Goal: Information Seeking & Learning: Learn about a topic

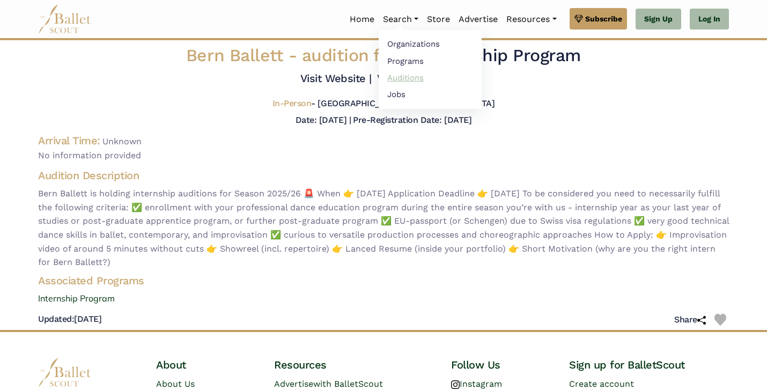
click at [401, 73] on link "Auditions" at bounding box center [430, 77] width 103 height 17
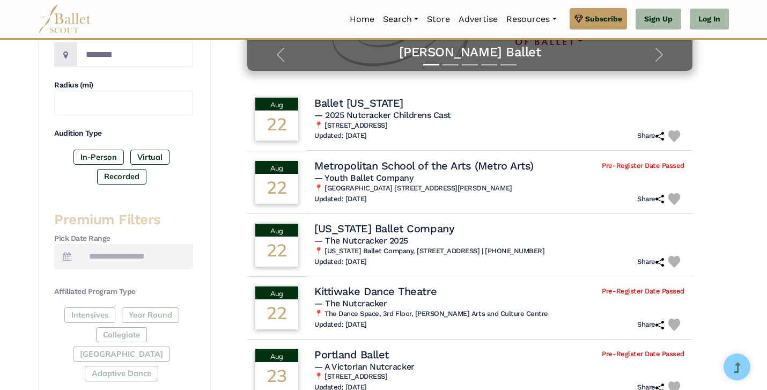
scroll to position [276, 0]
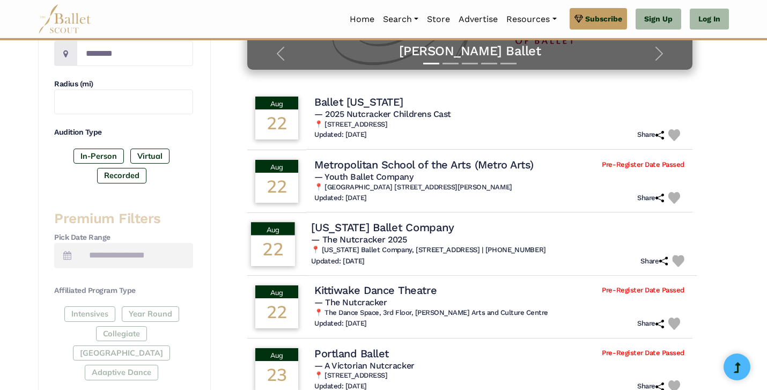
click at [346, 225] on h4 "[US_STATE] Ballet Company" at bounding box center [382, 227] width 143 height 14
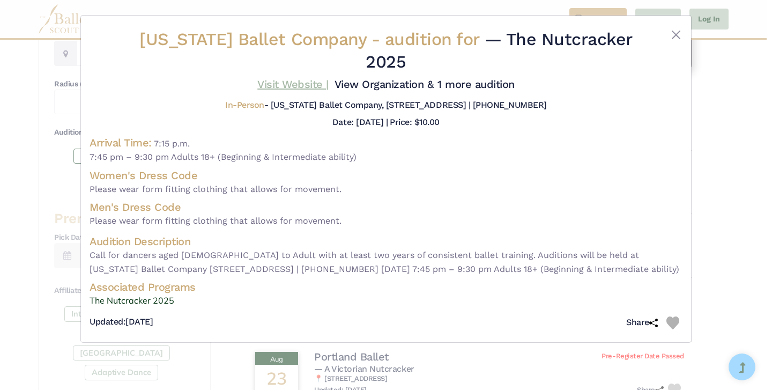
click at [295, 82] on link "Visit Website |" at bounding box center [292, 84] width 71 height 13
click at [678, 33] on button "Close" at bounding box center [676, 34] width 13 height 13
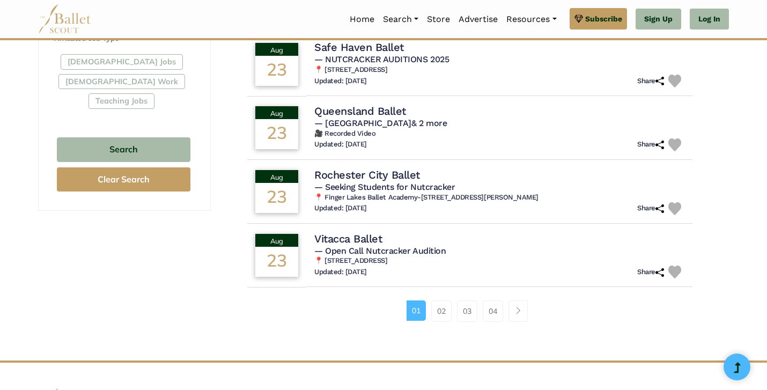
scroll to position [650, 0]
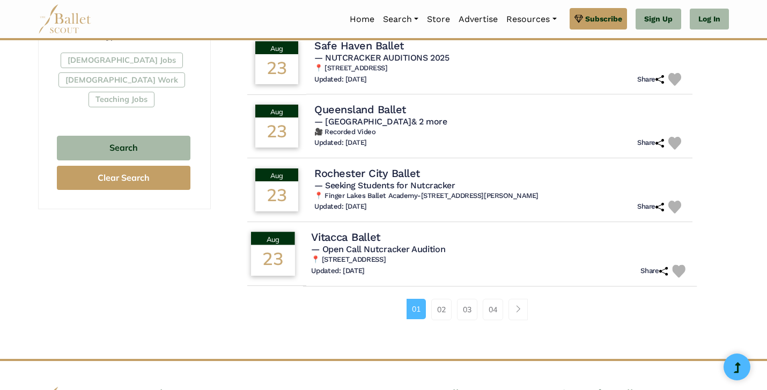
click at [360, 238] on h4 "Vitacca Ballet" at bounding box center [345, 236] width 69 height 14
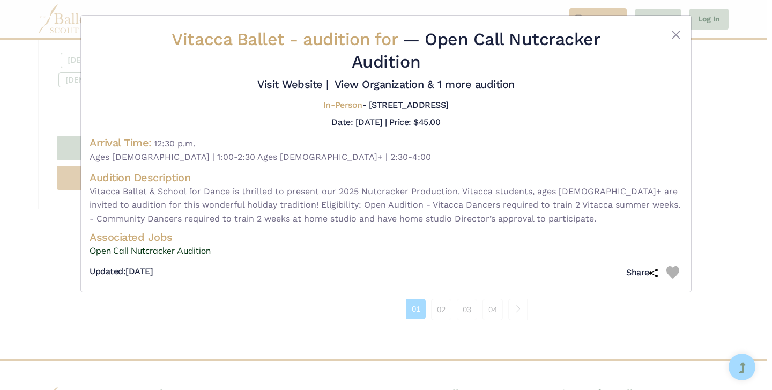
click at [0, 164] on div "Vitacca Ballet - audition for — Open Call Nutcracker Audition Visit Website |" at bounding box center [386, 195] width 772 height 390
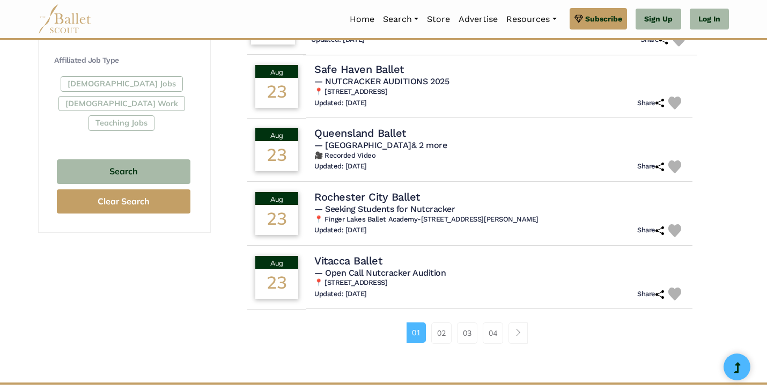
scroll to position [641, 0]
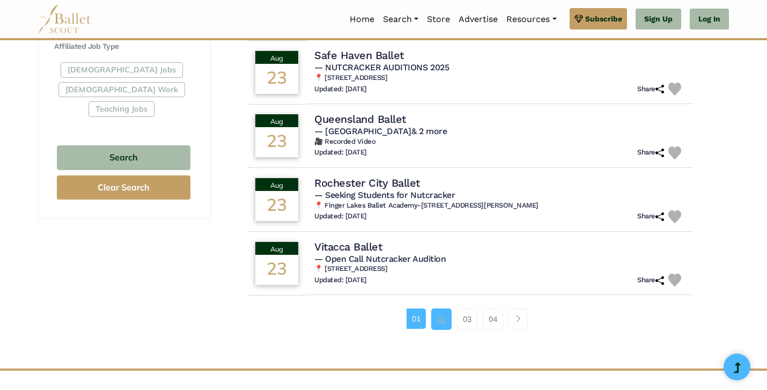
click at [435, 315] on link "02" at bounding box center [441, 318] width 20 height 21
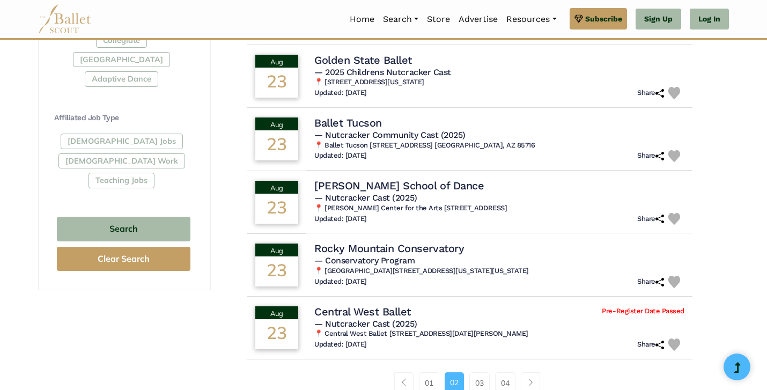
scroll to position [572, 0]
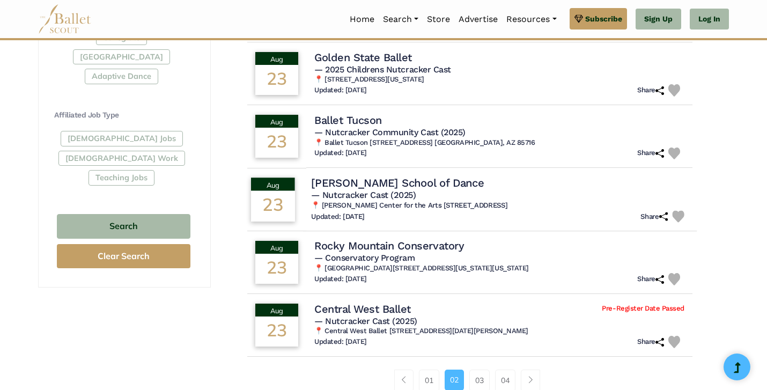
click at [374, 184] on h4 "[PERSON_NAME] School of Dance" at bounding box center [397, 182] width 173 height 14
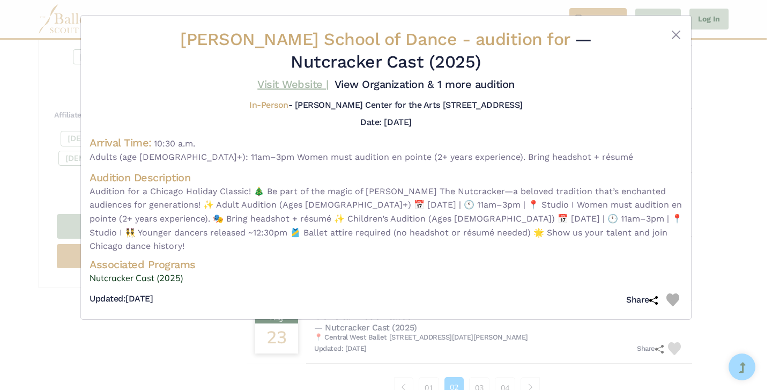
click at [283, 90] on link "Visit Website |" at bounding box center [292, 84] width 71 height 13
click at [724, 150] on div "Ruth Page School of Dance - audition for — Nutcracker Cast (2025) Visit Website…" at bounding box center [386, 195] width 772 height 390
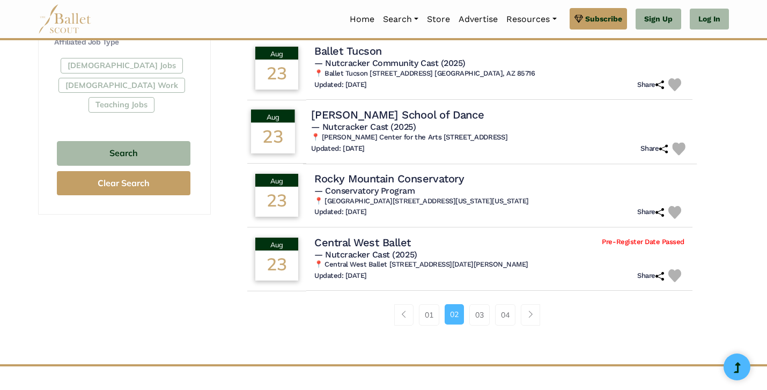
scroll to position [665, 0]
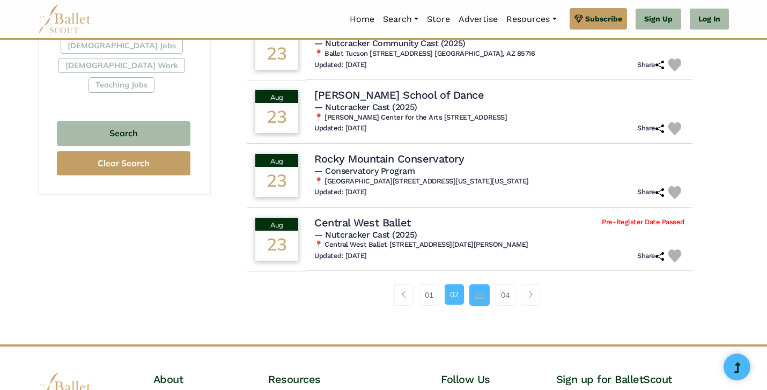
click at [479, 286] on link "03" at bounding box center [479, 294] width 20 height 21
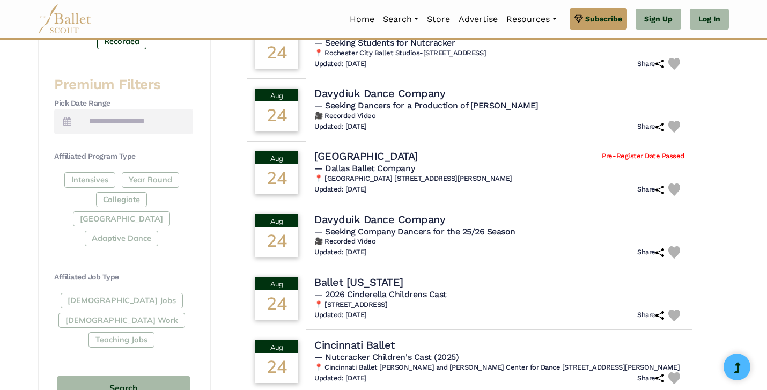
scroll to position [411, 0]
click at [449, 162] on div "Dallas Ballet Center Pre-Register Date Passed" at bounding box center [499, 156] width 377 height 14
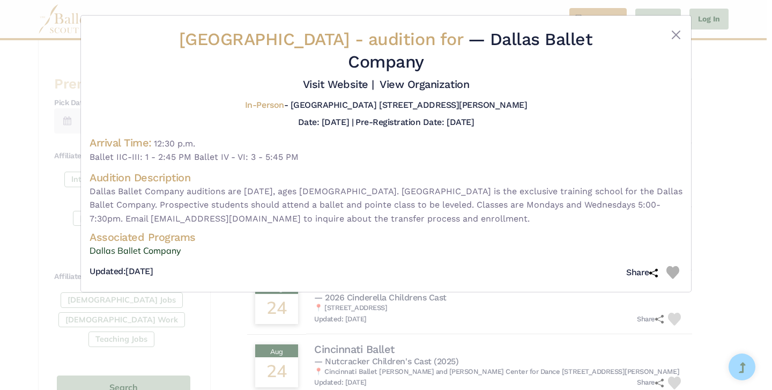
click at [712, 146] on div "Dallas Ballet Center - audition for — Dallas Ballet Company Visit Website | Vie…" at bounding box center [386, 195] width 772 height 390
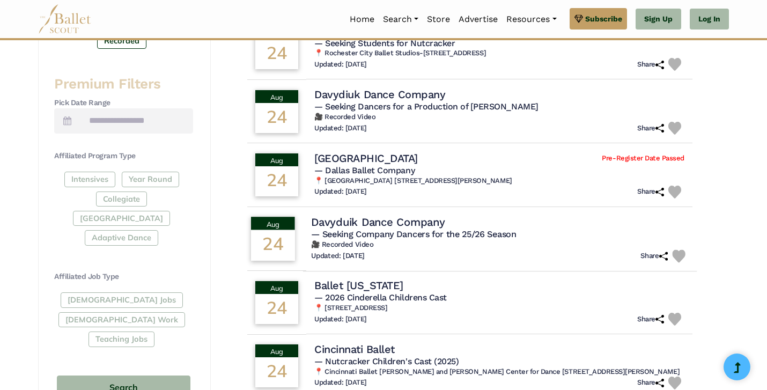
click at [507, 219] on div "Davyduik Dance Company" at bounding box center [499, 221] width 377 height 14
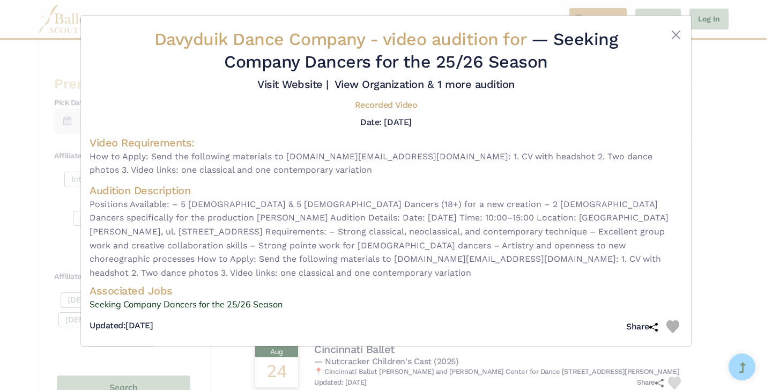
click at [719, 200] on div "Davyduik Dance Company - video audition for — Seeking Company Dancers for the 2…" at bounding box center [386, 195] width 772 height 390
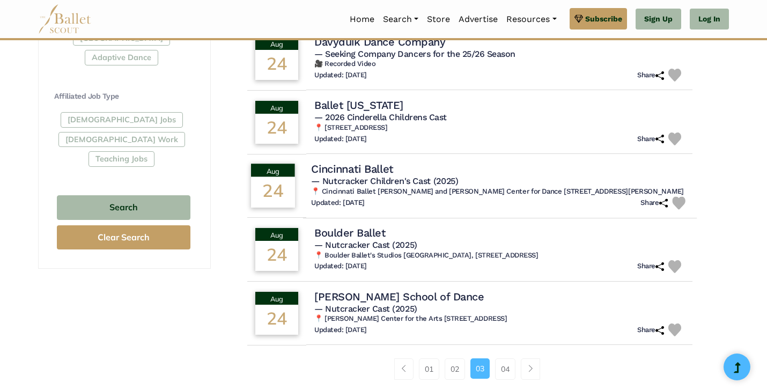
scroll to position [592, 0]
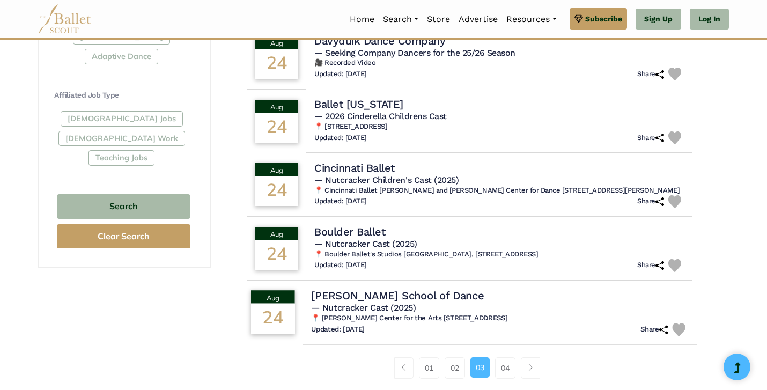
click at [412, 312] on span "— Nutcracker Cast (2025)" at bounding box center [363, 307] width 105 height 10
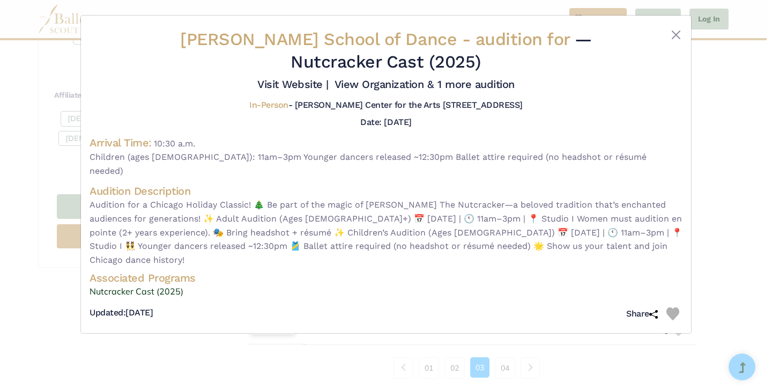
click at [412, 313] on div "Ruth Page School of Dance - audition for — Nutcracker Cast (2025) Visit Website…" at bounding box center [386, 195] width 772 height 390
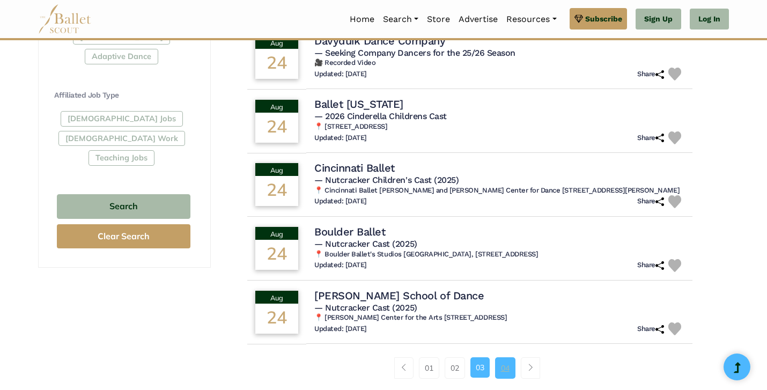
click at [499, 373] on link "04" at bounding box center [505, 367] width 20 height 21
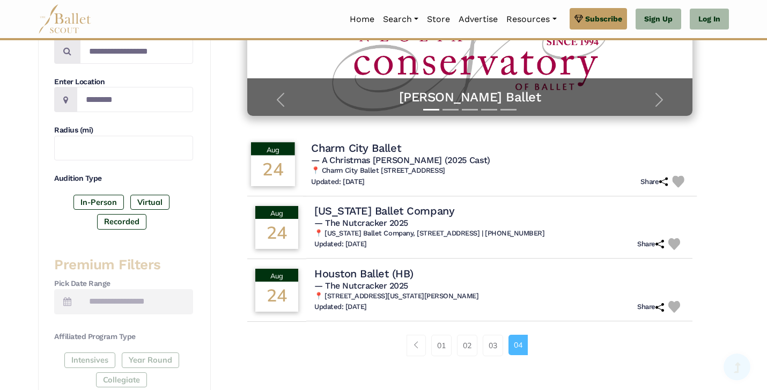
scroll to position [233, 0]
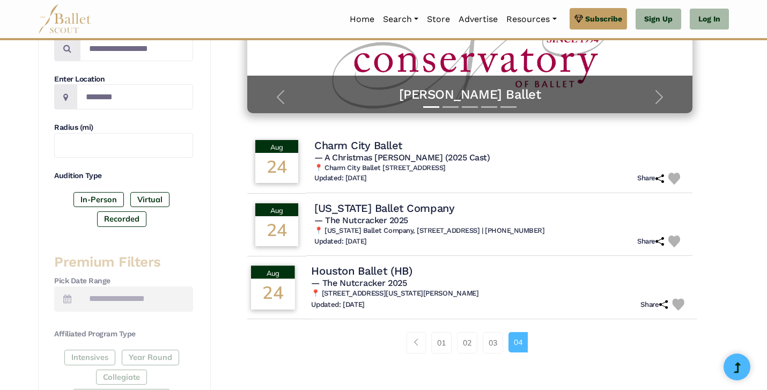
click at [394, 277] on h4 "Houston Ballet (HB)" at bounding box center [361, 270] width 101 height 14
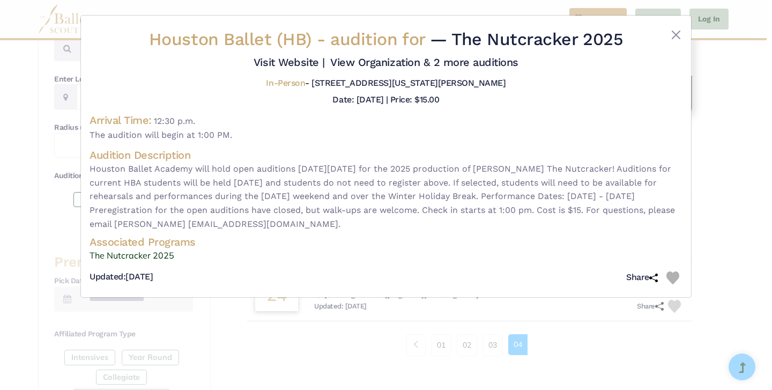
click at [326, 346] on div "Houston Ballet (HB) - audition for — The Nutcracker 2025 Visit Website |" at bounding box center [386, 195] width 772 height 390
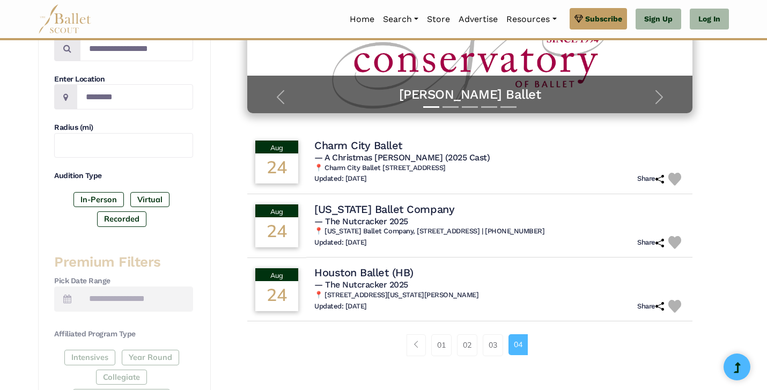
scroll to position [0, 0]
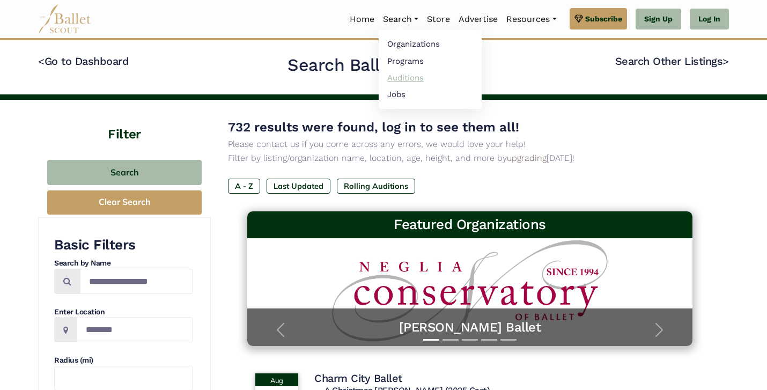
click at [402, 73] on link "Auditions" at bounding box center [430, 77] width 103 height 17
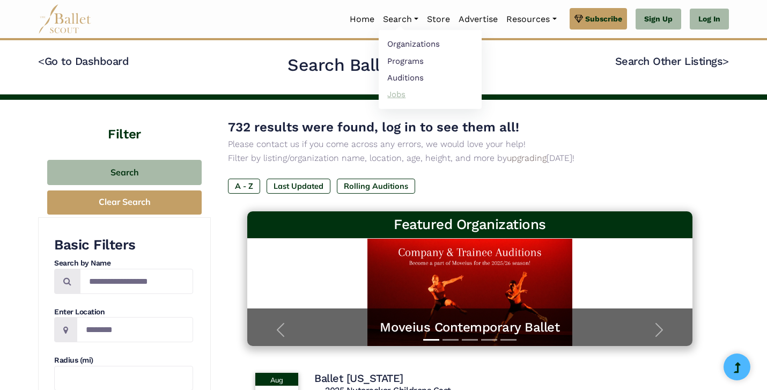
click at [403, 96] on link "Jobs" at bounding box center [430, 94] width 103 height 17
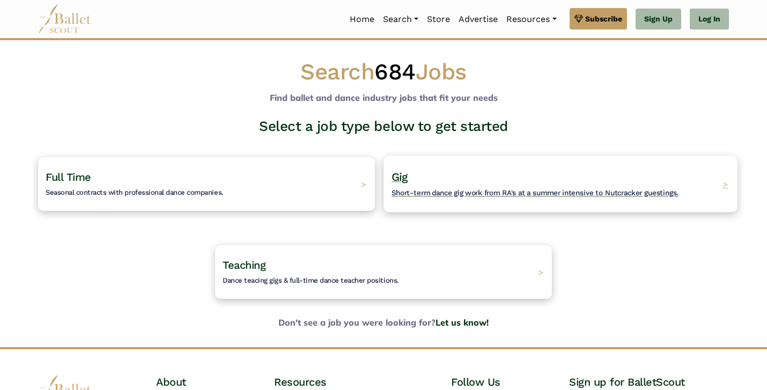
click at [462, 196] on h4 "Gig Short-term dance gig work from RA's at a summer intensive to Nutcracker gue…" at bounding box center [534, 183] width 287 height 29
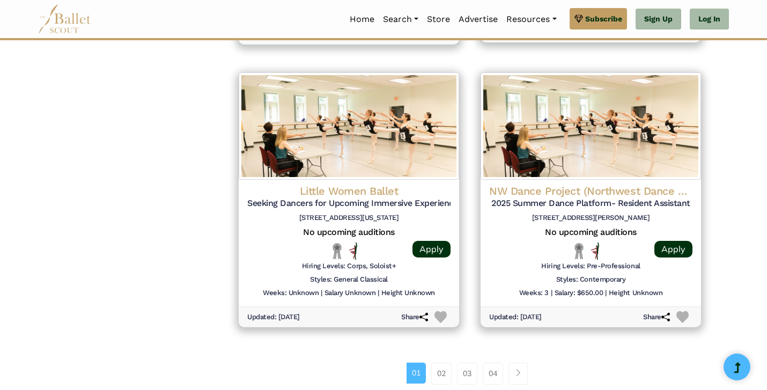
scroll to position [1367, 0]
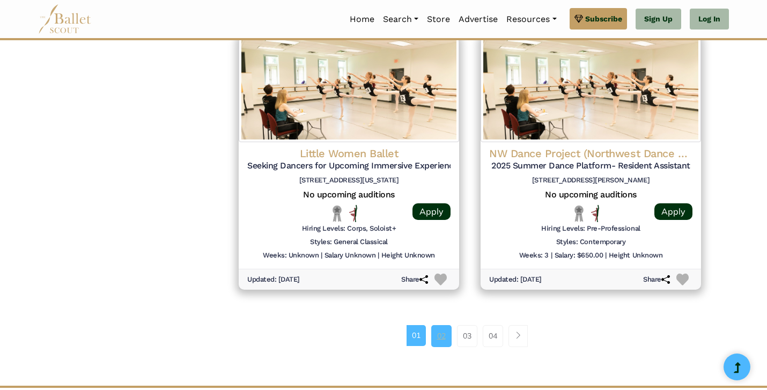
click at [448, 334] on link "02" at bounding box center [441, 335] width 20 height 21
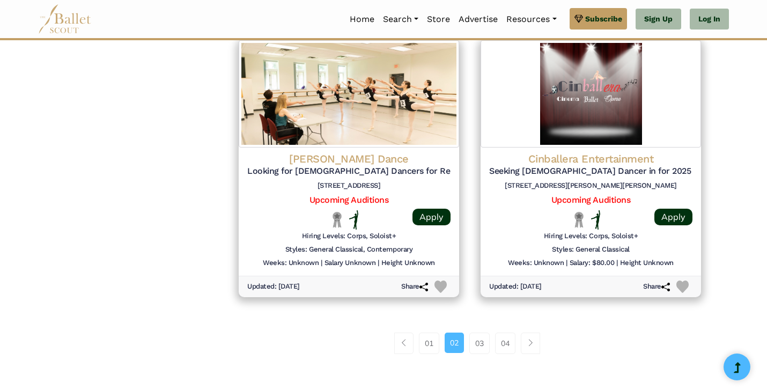
scroll to position [1361, 0]
